Goal: Task Accomplishment & Management: Use online tool/utility

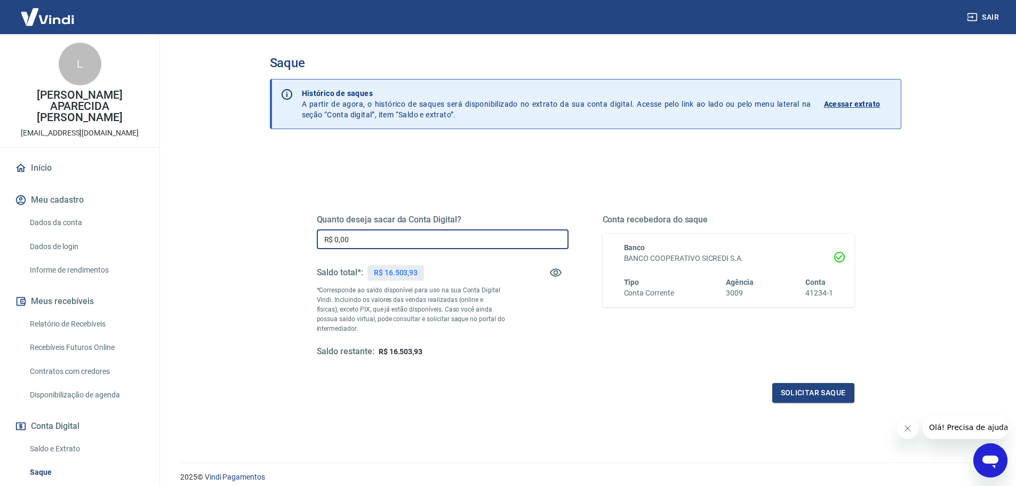
click at [380, 239] on input "R$ 0,00" at bounding box center [443, 239] width 252 height 20
type input "R$ 16.503,93"
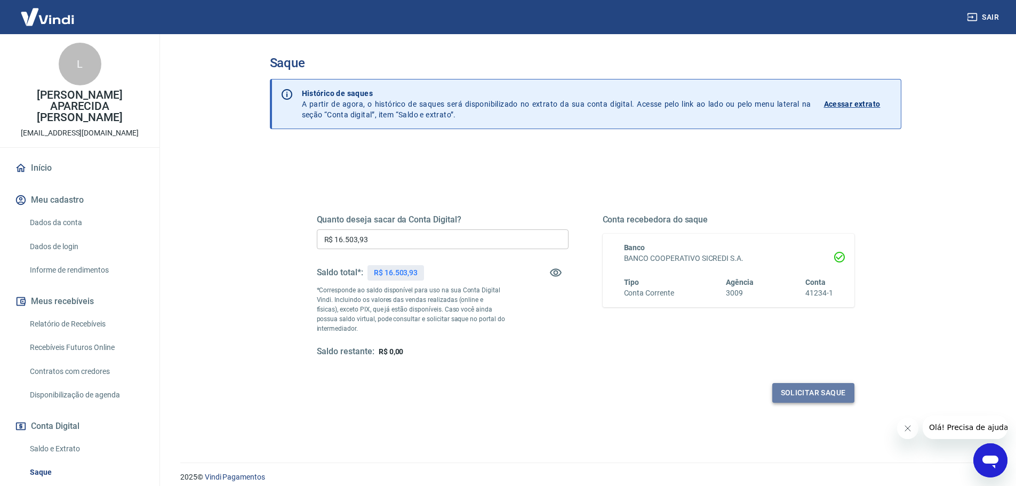
click at [842, 394] on button "Solicitar saque" at bounding box center [813, 393] width 82 height 20
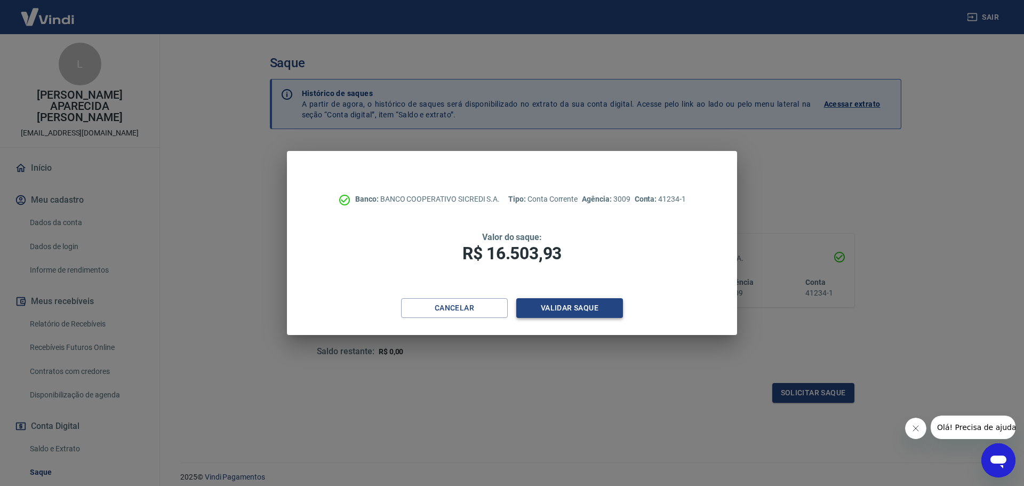
click at [603, 309] on button "Validar saque" at bounding box center [569, 308] width 107 height 20
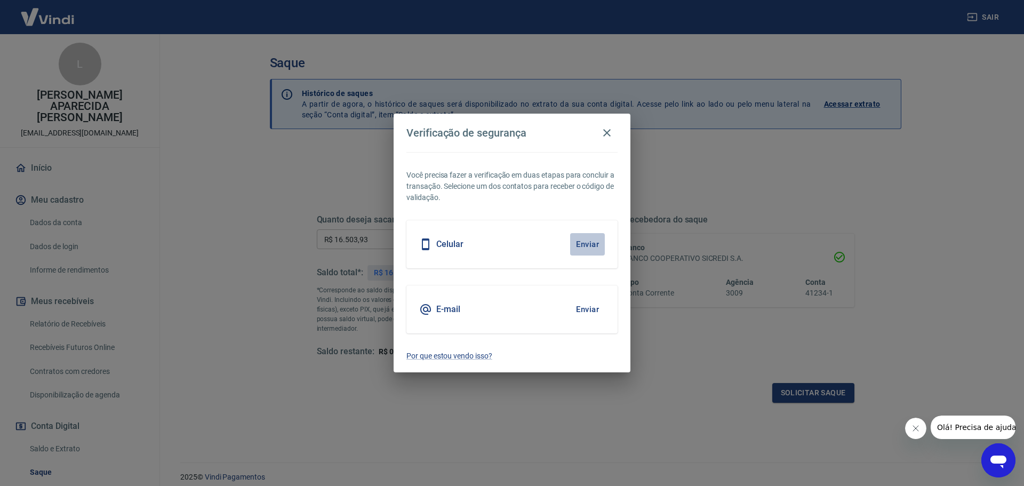
click at [588, 240] on button "Enviar" at bounding box center [587, 244] width 35 height 22
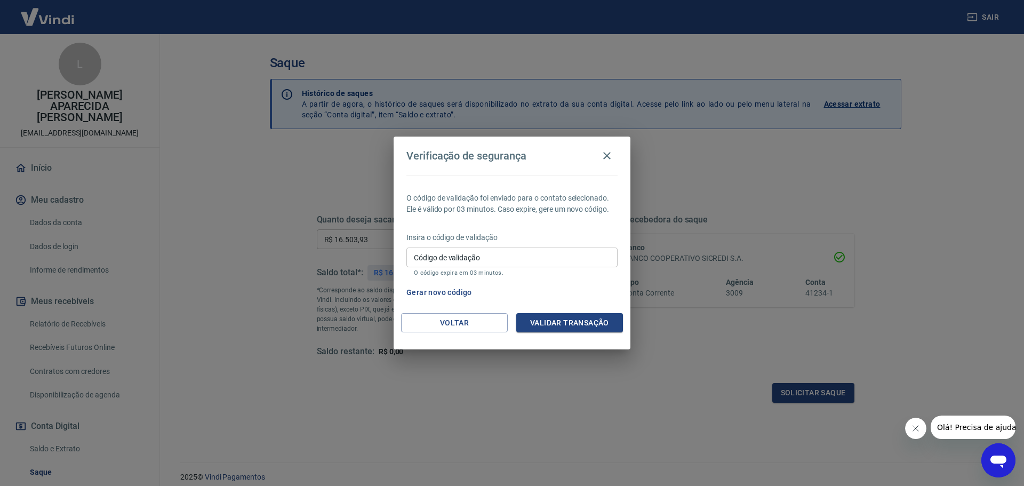
click at [551, 253] on input "Código de validação" at bounding box center [511, 257] width 211 height 20
type input "801374"
click at [568, 317] on button "Validar transação" at bounding box center [569, 323] width 107 height 20
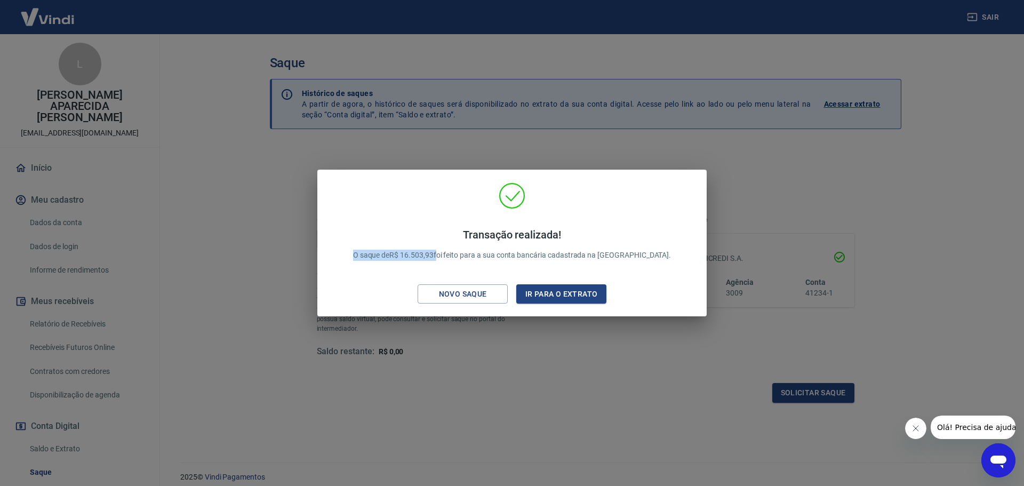
drag, startPoint x: 377, startPoint y: 254, endPoint x: 476, endPoint y: 256, distance: 98.6
click at [464, 259] on div "Transação realizada! O saque de R$ 16.503,93 foi feito para a sua conta bancári…" at bounding box center [512, 245] width 344 height 54
copy p "O saque de R$ 16.503,93"
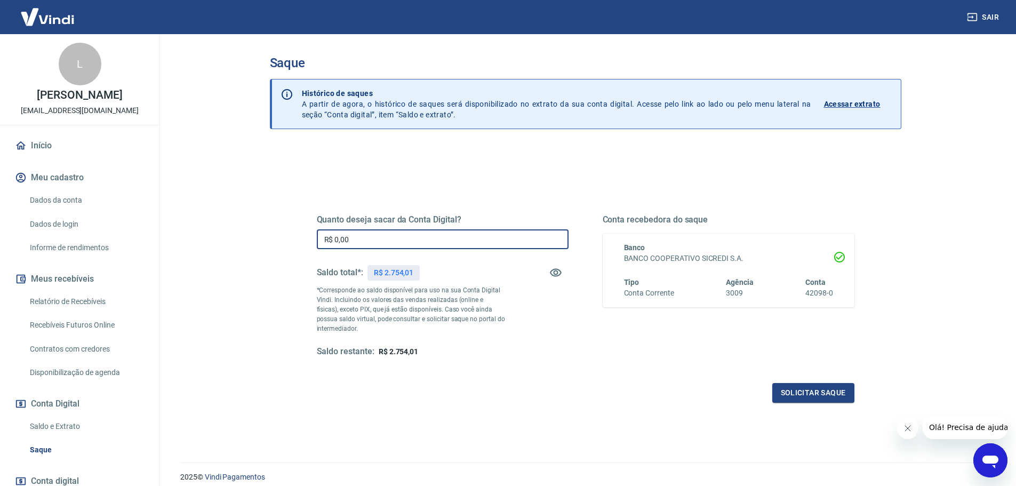
click at [404, 237] on input "R$ 0,00" at bounding box center [443, 239] width 252 height 20
type input "R$ 2.754,01"
click at [802, 385] on button "Solicitar saque" at bounding box center [813, 393] width 82 height 20
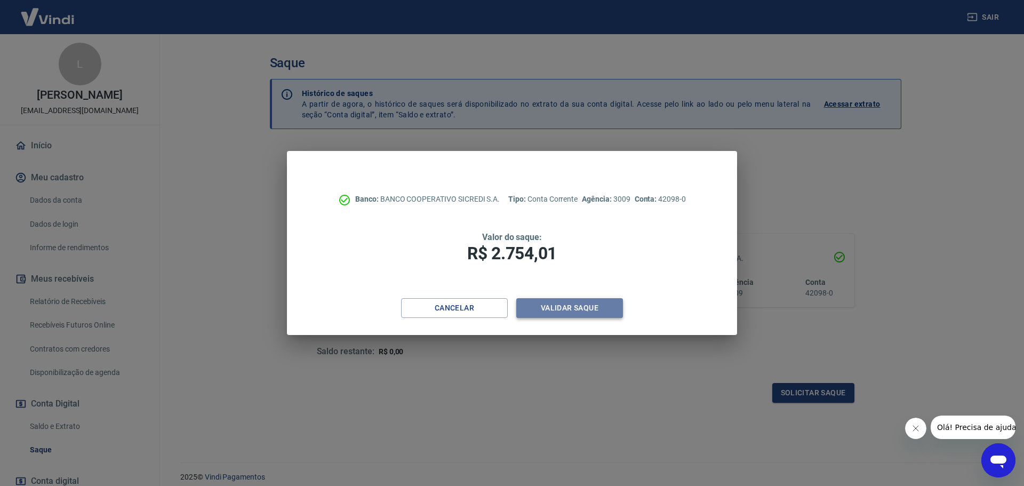
click at [567, 310] on button "Validar saque" at bounding box center [569, 308] width 107 height 20
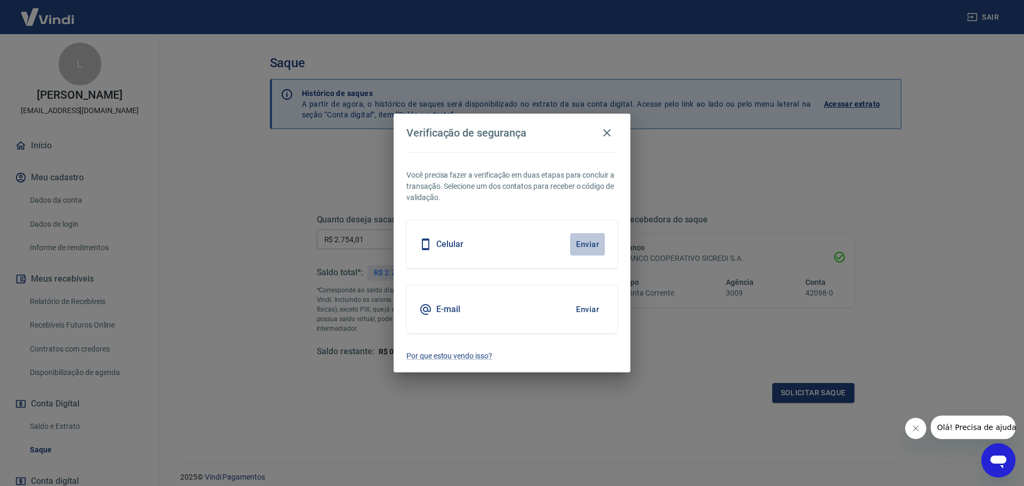
click at [592, 238] on button "Enviar" at bounding box center [587, 244] width 35 height 22
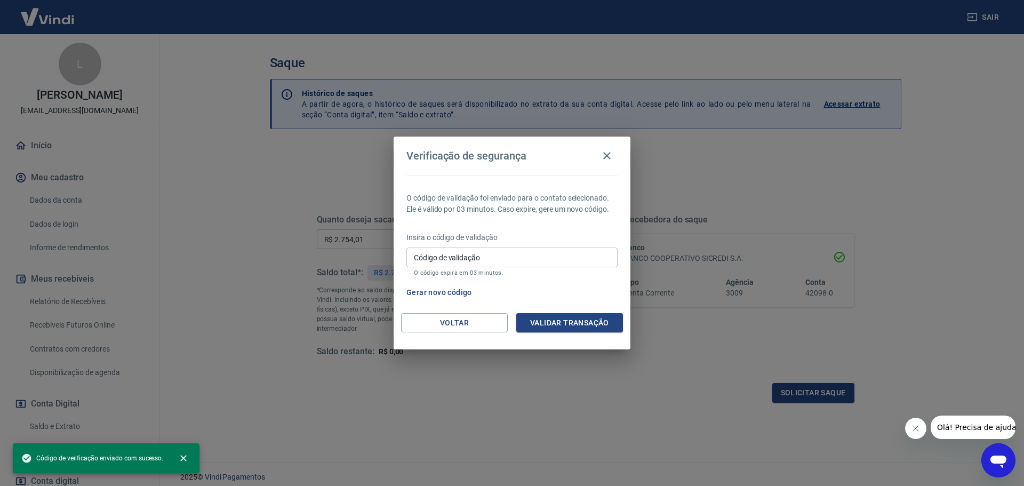
click at [530, 257] on input "Código de validação" at bounding box center [511, 257] width 211 height 20
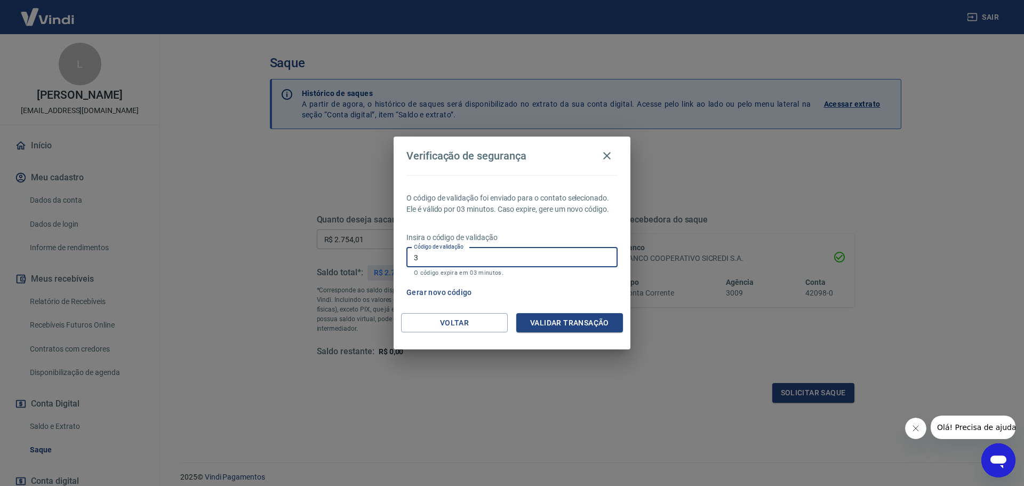
type input "3"
type input "693488"
click at [586, 320] on button "Validar transação" at bounding box center [569, 323] width 107 height 20
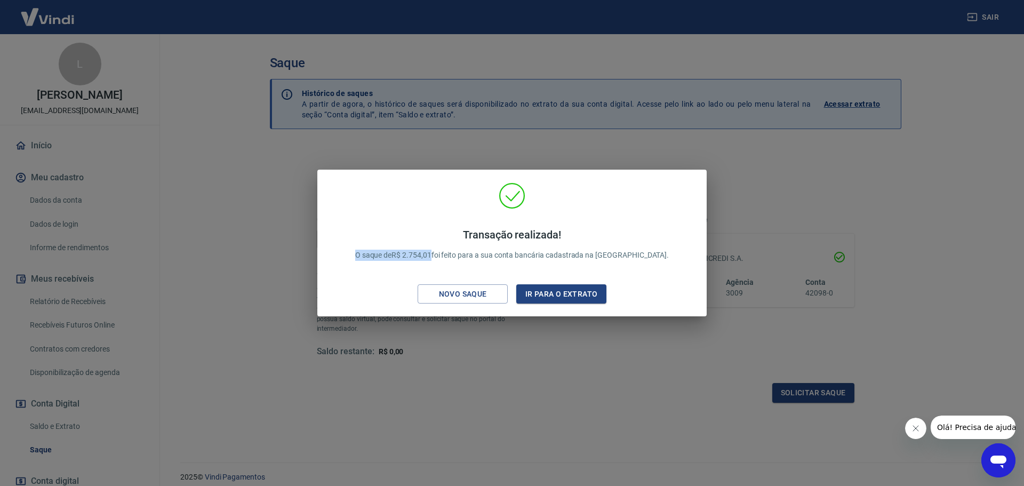
drag, startPoint x: 375, startPoint y: 252, endPoint x: 457, endPoint y: 257, distance: 82.3
click at [458, 257] on div "Transação realizada! O saque de R$ 2.754,01 foi feito para a sua conta bancária…" at bounding box center [512, 245] width 340 height 54
copy p "O saque de R$ 2.754,01"
